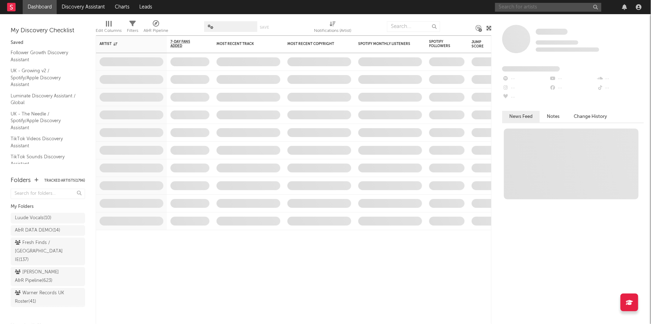
click at [483, 9] on input "text" at bounding box center [548, 7] width 106 height 9
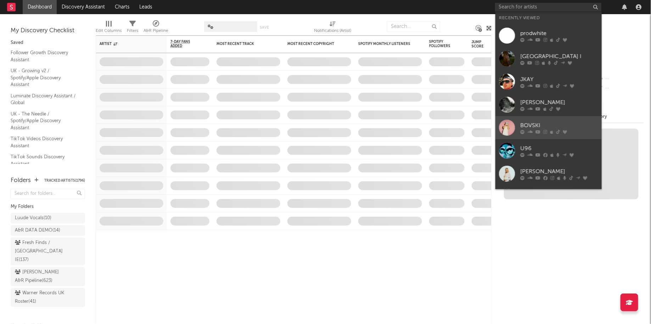
click at [483, 122] on div "BOVSKI" at bounding box center [559, 125] width 78 height 9
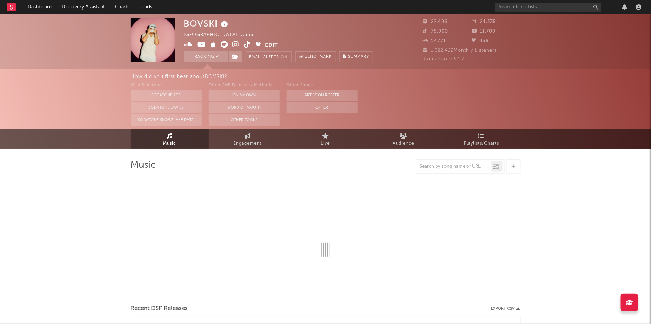
select select "6m"
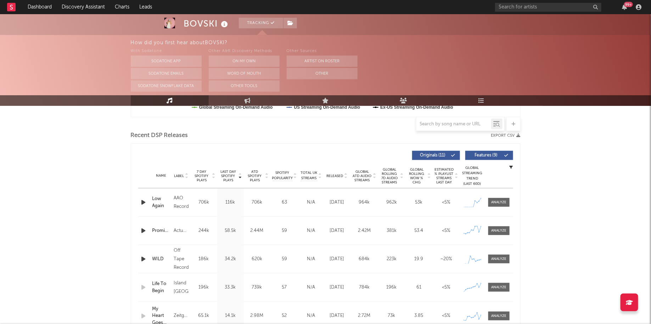
scroll to position [237, 0]
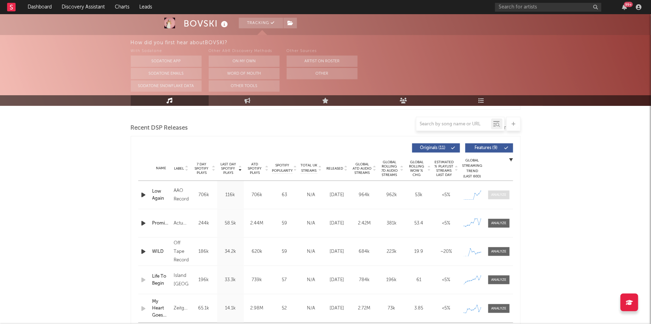
click at [483, 192] on div at bounding box center [498, 194] width 15 height 5
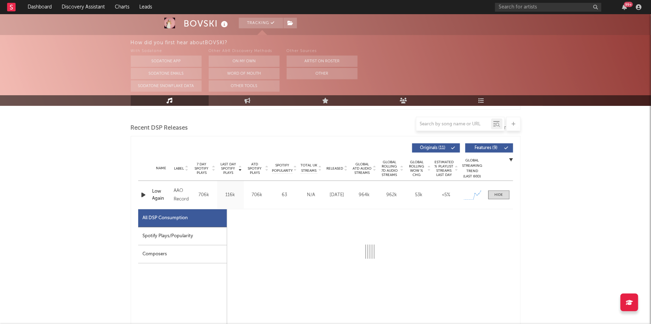
scroll to position [272, 0]
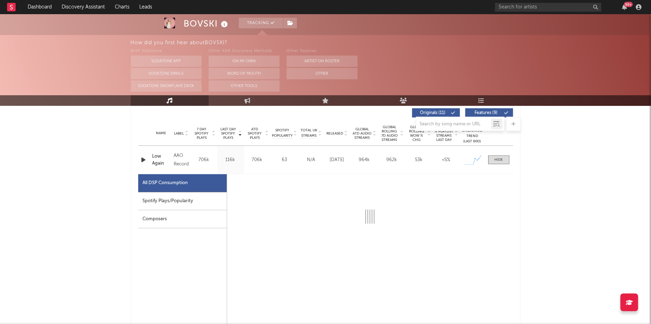
select select "1w"
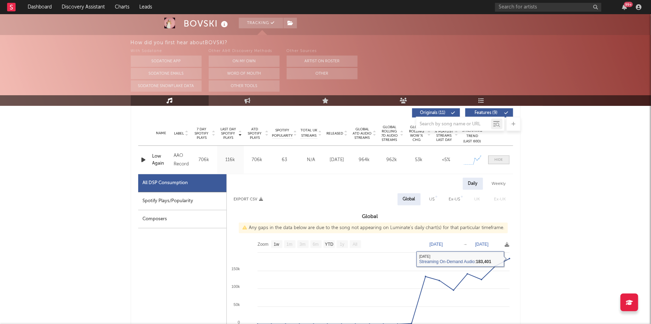
click at [483, 156] on span at bounding box center [498, 160] width 21 height 9
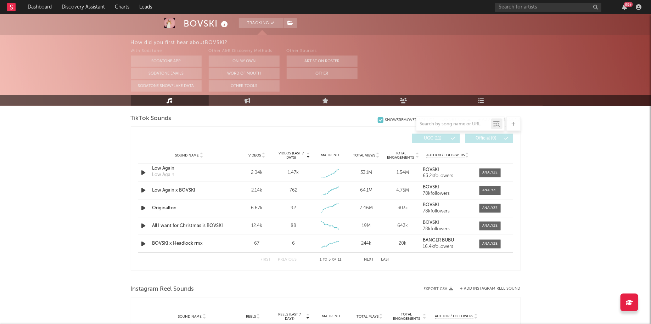
scroll to position [488, 0]
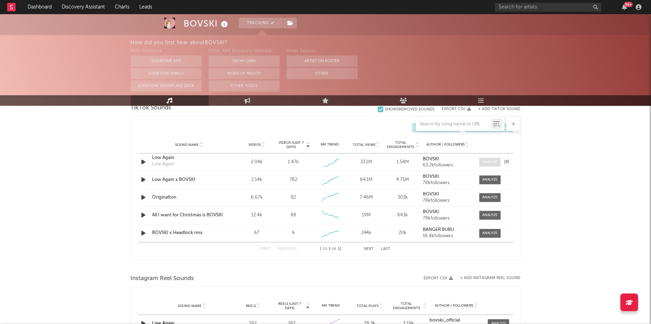
click at [483, 162] on div at bounding box center [489, 162] width 15 height 5
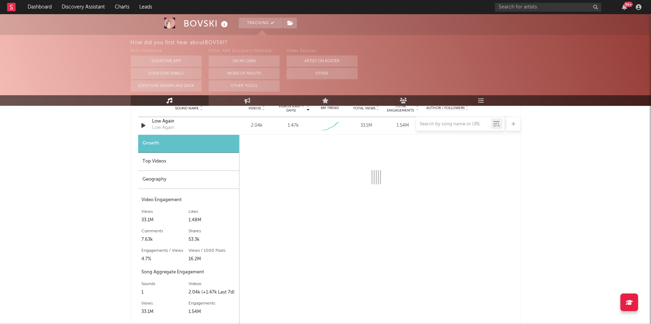
select select "1w"
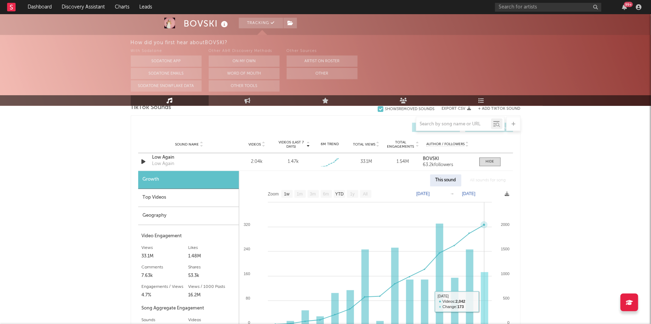
scroll to position [472, 0]
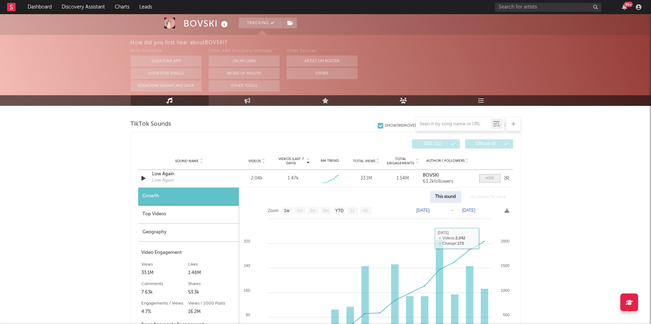
click at [483, 180] on div at bounding box center [490, 178] width 9 height 5
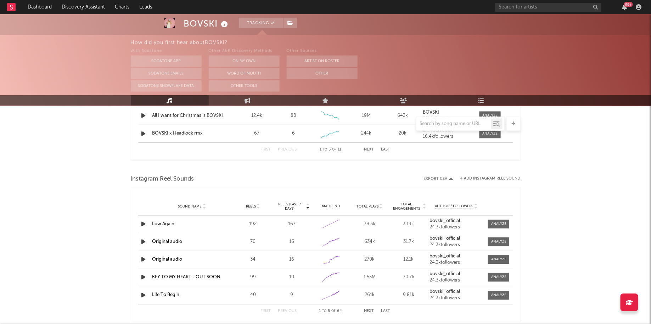
scroll to position [589, 0]
click at [483, 225] on div at bounding box center [498, 223] width 15 height 5
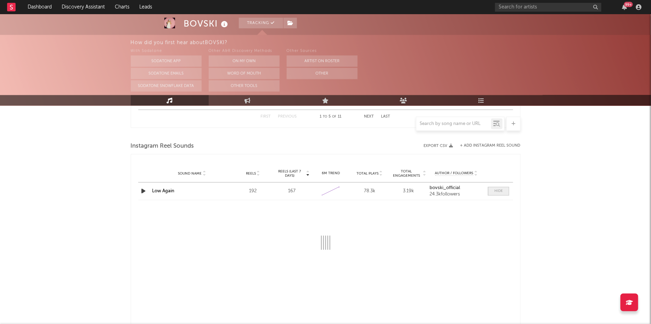
scroll to position [633, 0]
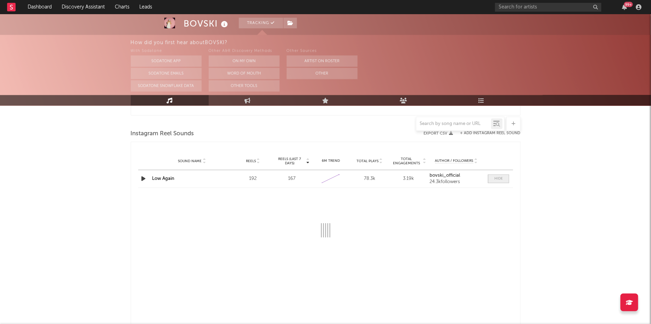
select select "1w"
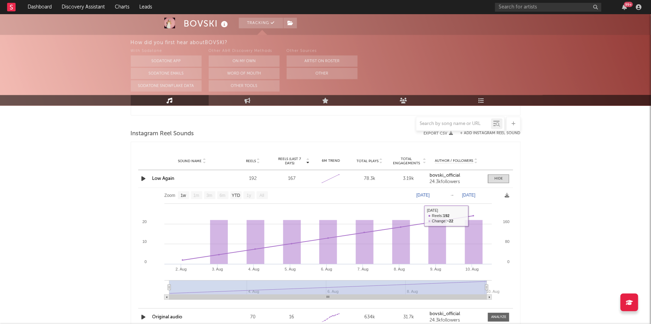
click at [154, 179] on link "Low Again" at bounding box center [163, 179] width 22 height 5
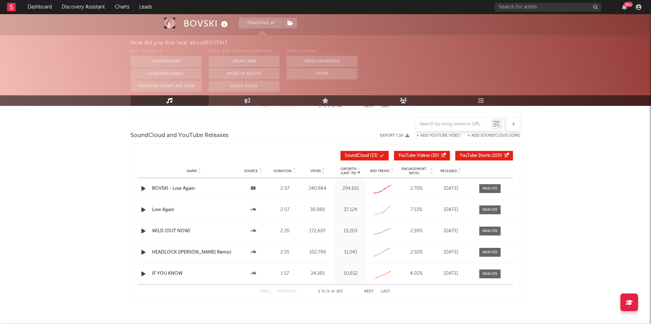
scroll to position [914, 0]
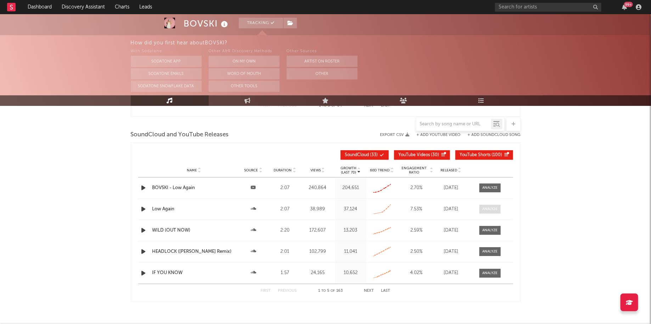
click at [483, 207] on div at bounding box center [489, 209] width 15 height 5
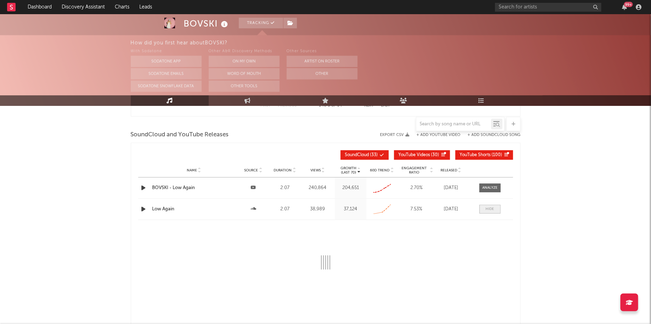
select select "All"
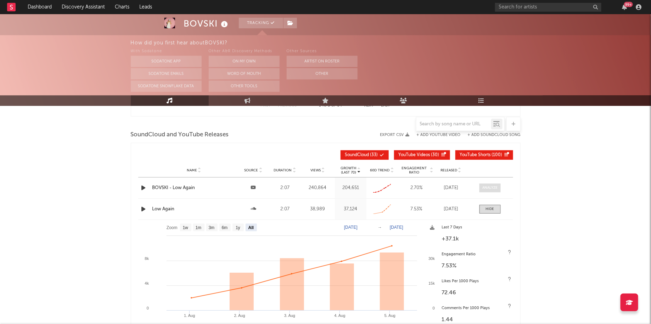
click at [483, 185] on div at bounding box center [489, 187] width 15 height 5
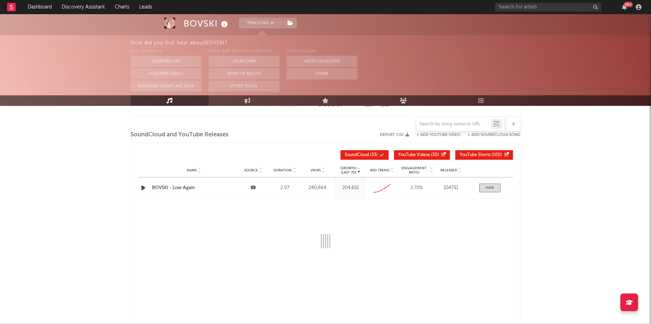
select select "All"
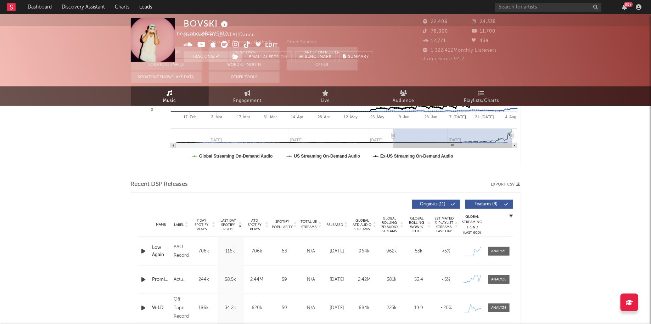
scroll to position [0, 0]
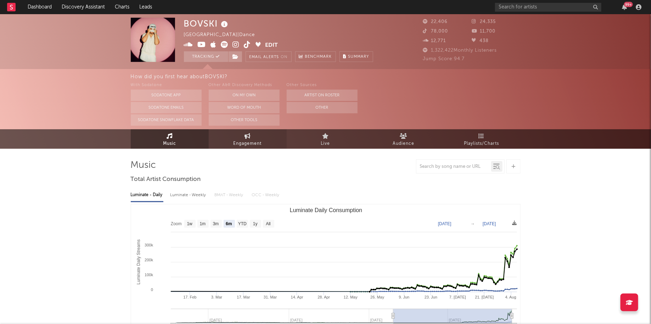
click at [251, 140] on span "Engagement" at bounding box center [247, 144] width 28 height 9
select select "1w"
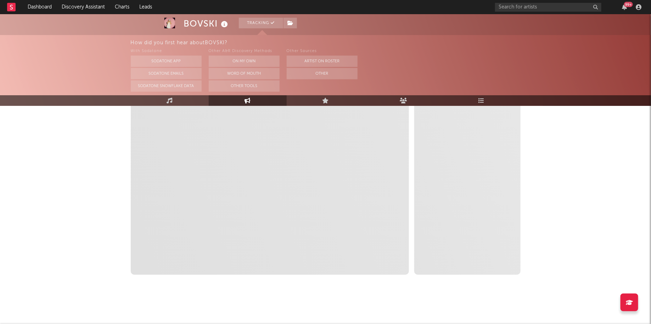
select select "1m"
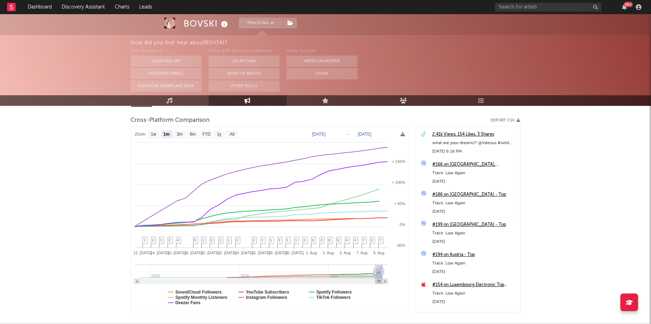
scroll to position [83, 0]
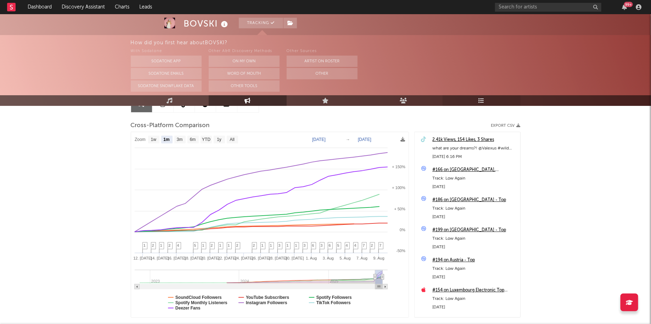
click at [474, 102] on link "Playlists/Charts" at bounding box center [482, 100] width 78 height 11
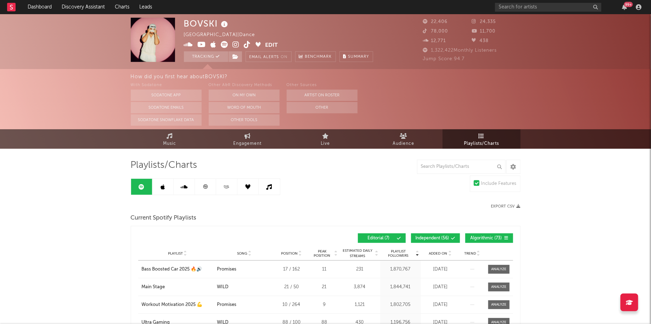
click at [207, 186] on icon at bounding box center [205, 186] width 5 height 5
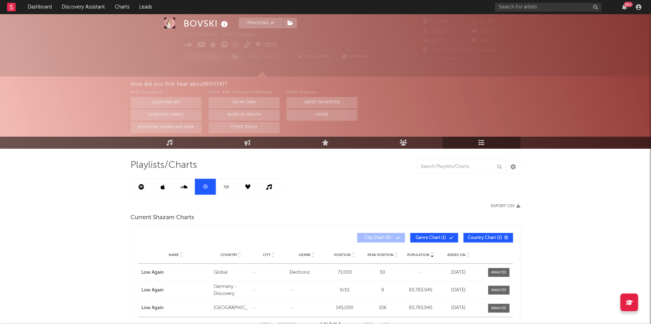
scroll to position [25, 0]
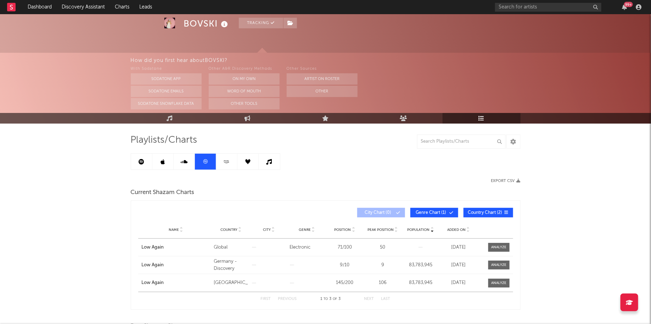
click at [231, 164] on link at bounding box center [226, 162] width 21 height 16
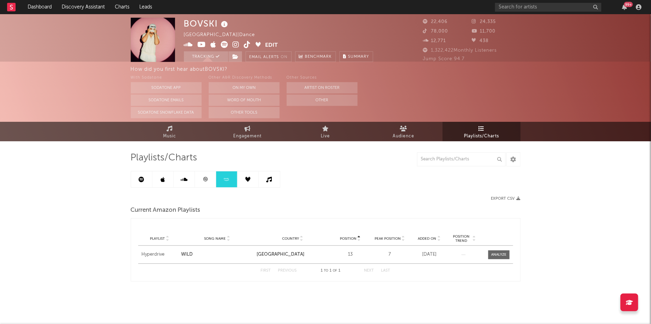
scroll to position [7, 0]
click at [250, 178] on link at bounding box center [247, 180] width 21 height 16
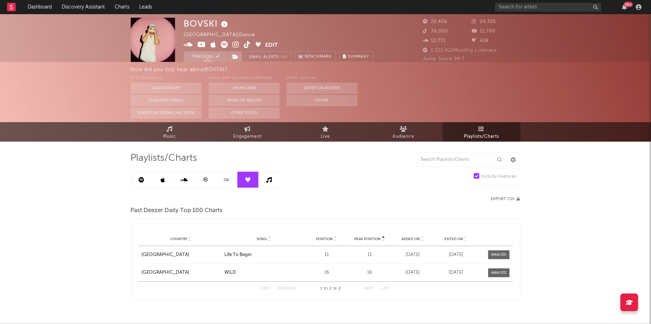
click at [268, 181] on icon at bounding box center [269, 180] width 6 height 6
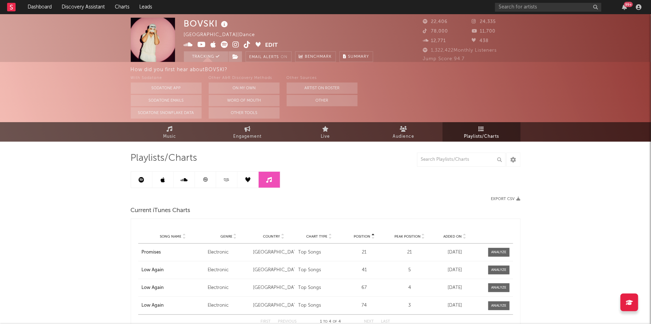
click at [193, 175] on link at bounding box center [184, 180] width 21 height 16
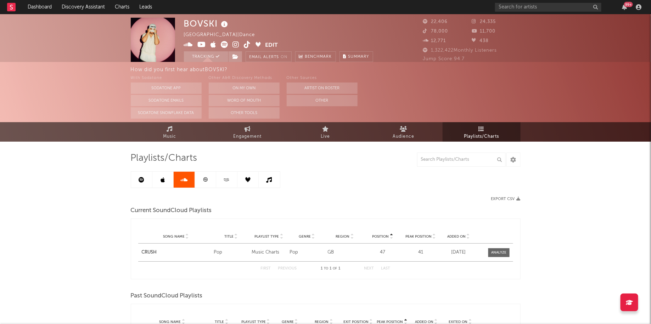
click at [167, 181] on link at bounding box center [162, 180] width 21 height 16
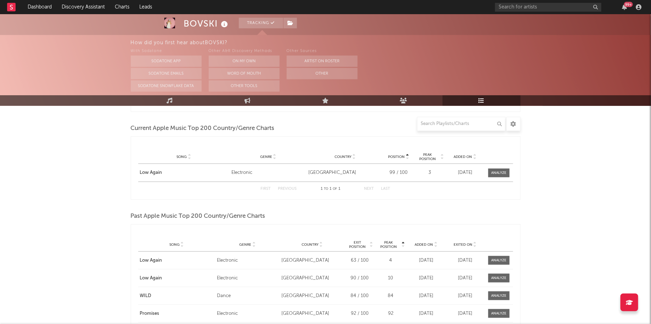
scroll to position [321, 0]
